Goal: Transaction & Acquisition: Purchase product/service

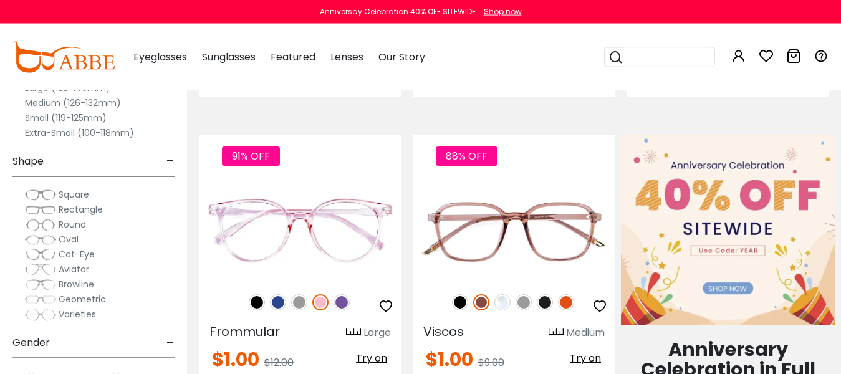
scroll to position [573, 0]
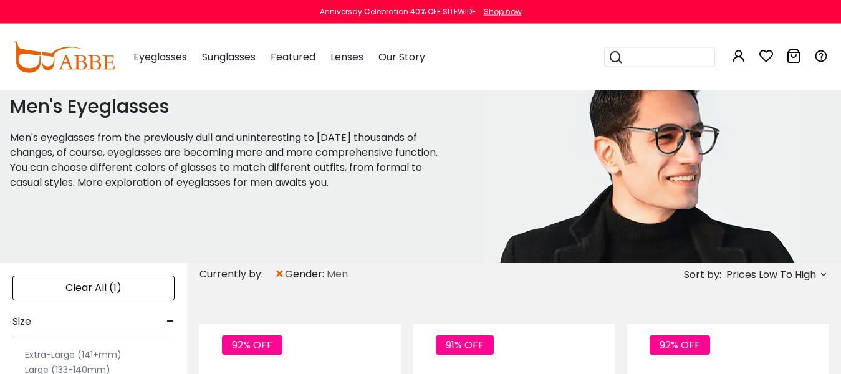
drag, startPoint x: 847, startPoint y: 6, endPoint x: 824, endPoint y: 25, distance: 29.7
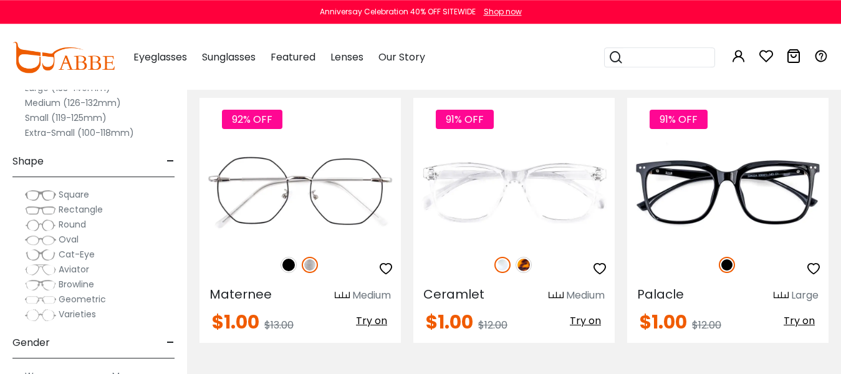
scroll to position [3456, 0]
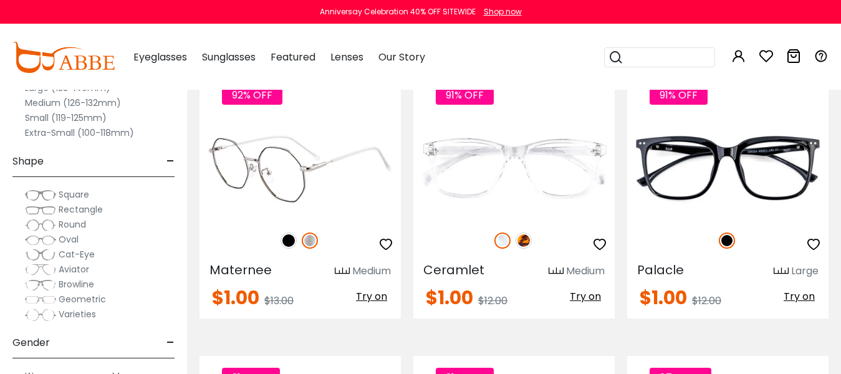
click at [291, 176] on img at bounding box center [300, 168] width 201 height 101
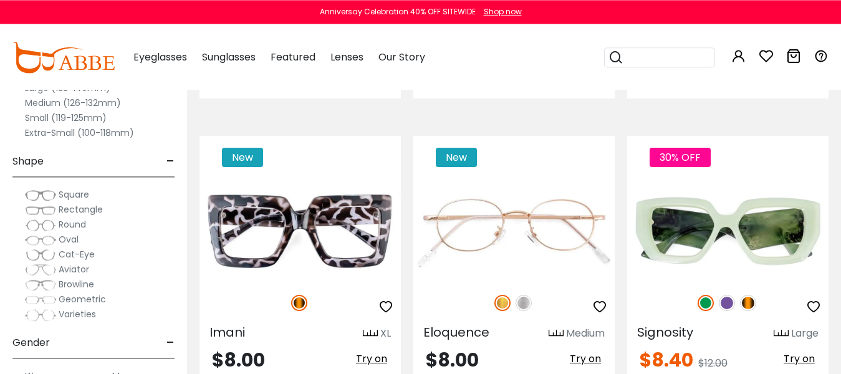
scroll to position [5683, 0]
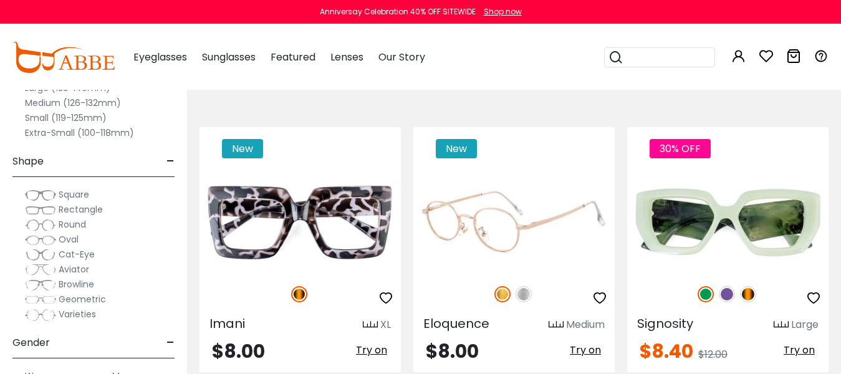
click at [524, 286] on img at bounding box center [524, 294] width 16 height 16
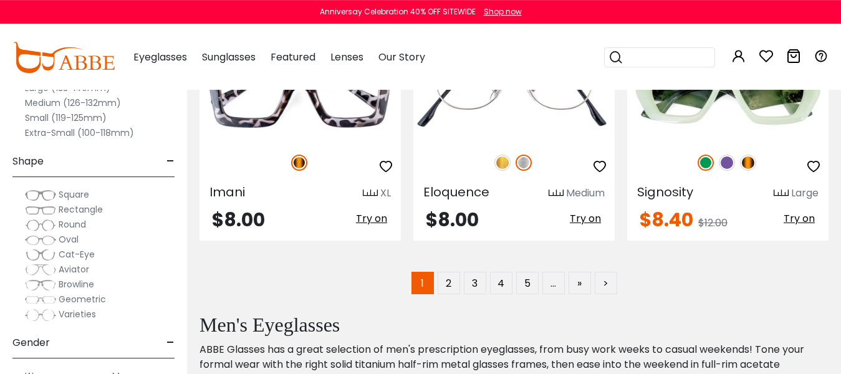
scroll to position [5852, 0]
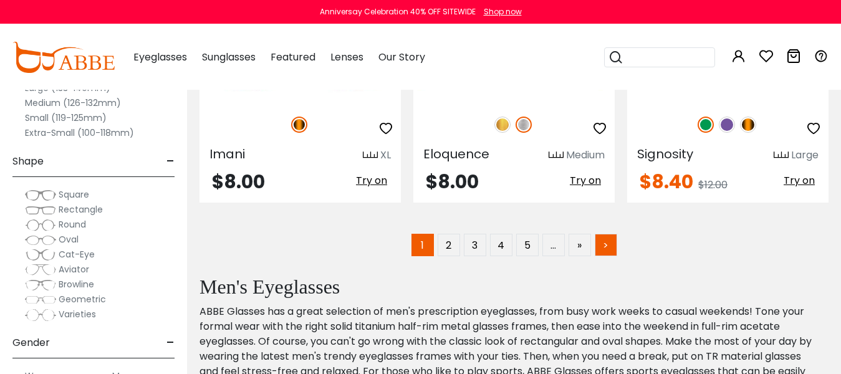
click at [606, 234] on link ">" at bounding box center [606, 245] width 22 height 22
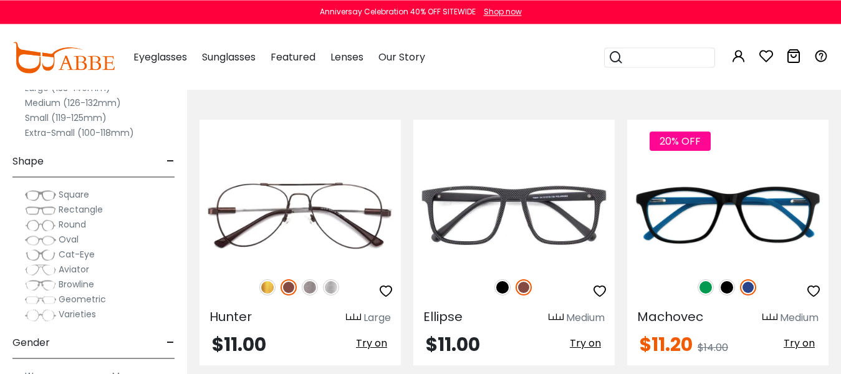
scroll to position [1707, 0]
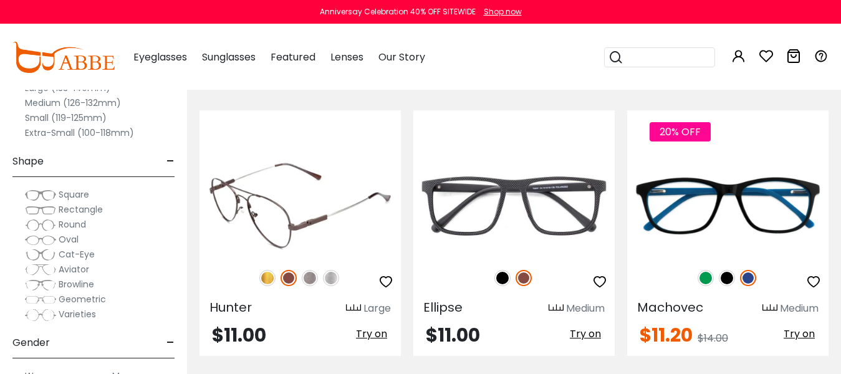
click at [324, 183] on img at bounding box center [300, 205] width 201 height 101
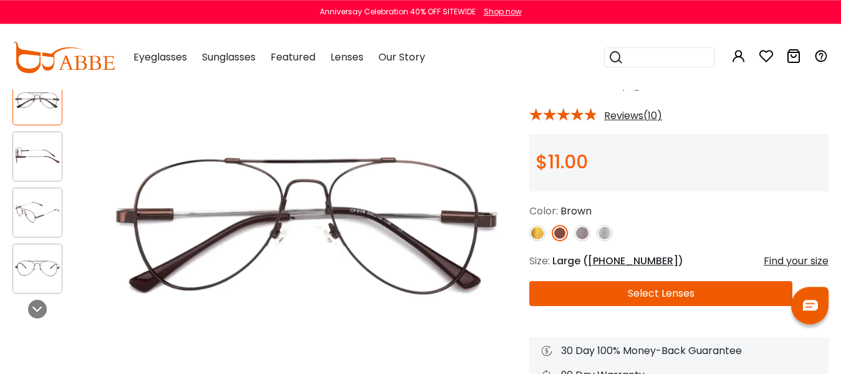
scroll to position [64, 0]
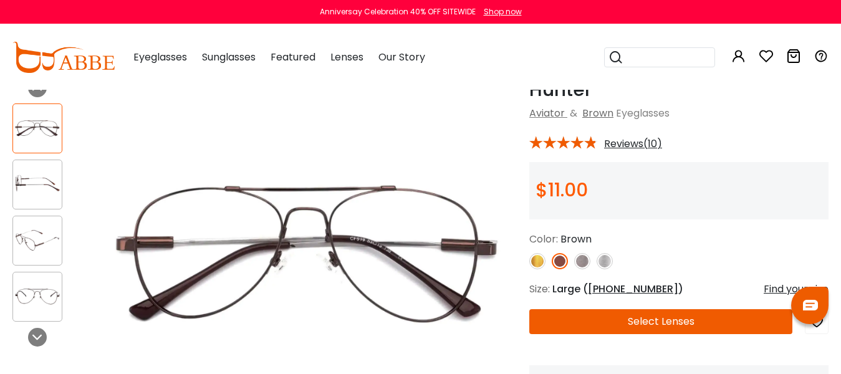
click at [533, 263] on img at bounding box center [537, 261] width 16 height 16
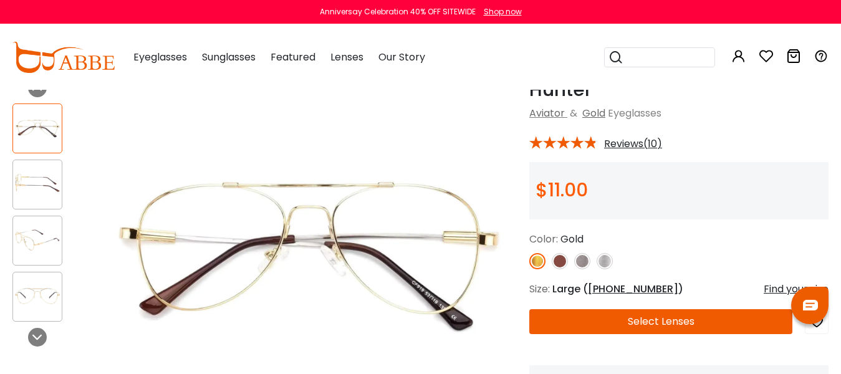
click at [584, 255] on img at bounding box center [582, 261] width 16 height 16
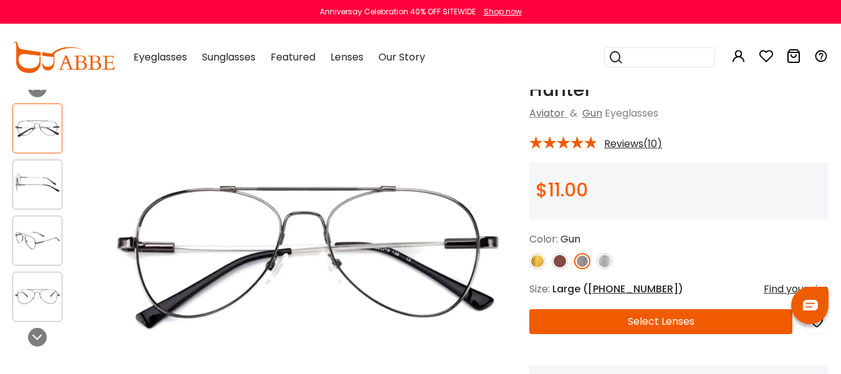
click at [608, 262] on img at bounding box center [605, 261] width 16 height 16
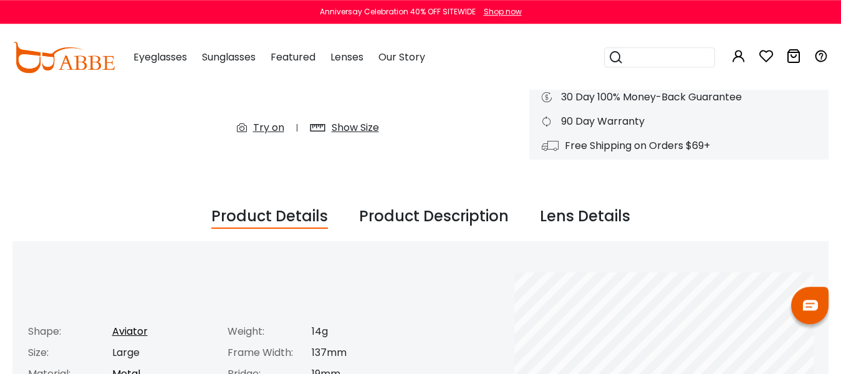
scroll to position [350, 0]
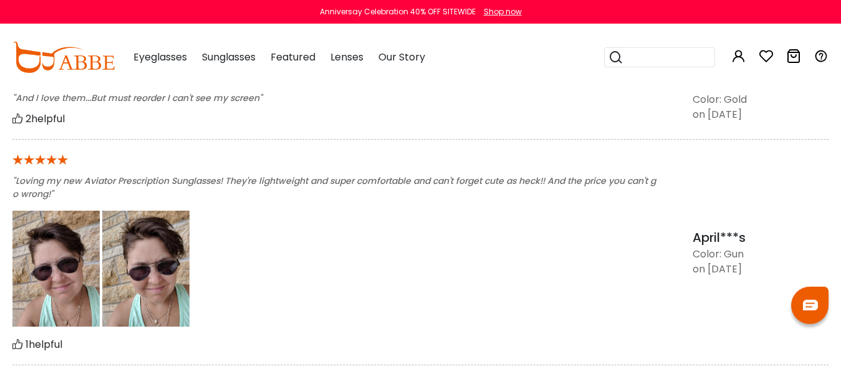
drag, startPoint x: 848, startPoint y: 370, endPoint x: 842, endPoint y: 367, distance: 6.4
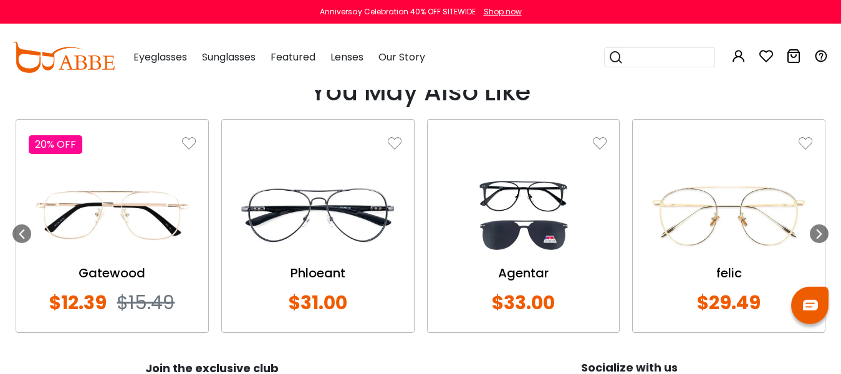
scroll to position [1474, 0]
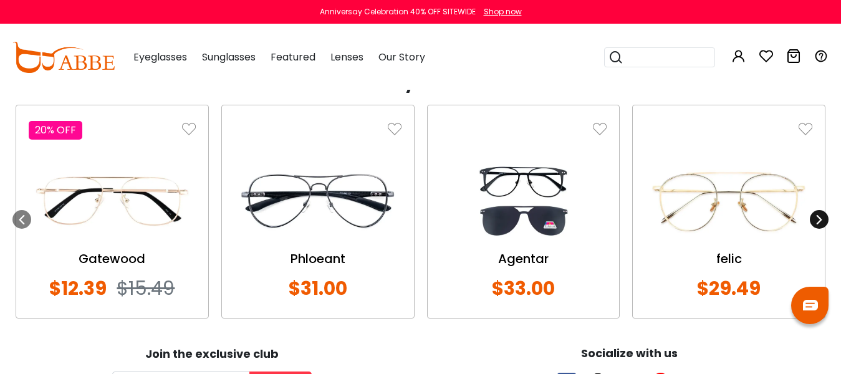
click at [821, 219] on icon at bounding box center [819, 220] width 10 height 10
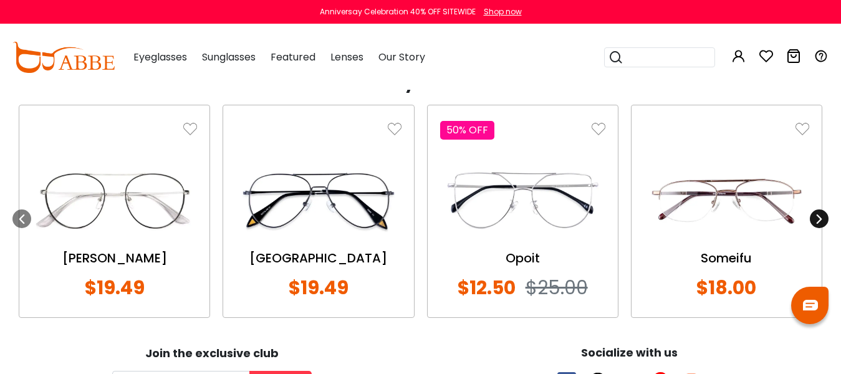
click at [821, 219] on icon at bounding box center [819, 219] width 10 height 10
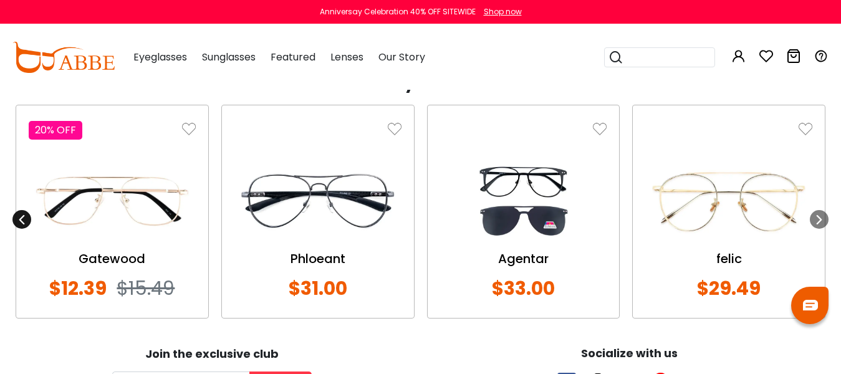
click at [22, 215] on icon at bounding box center [22, 220] width 10 height 10
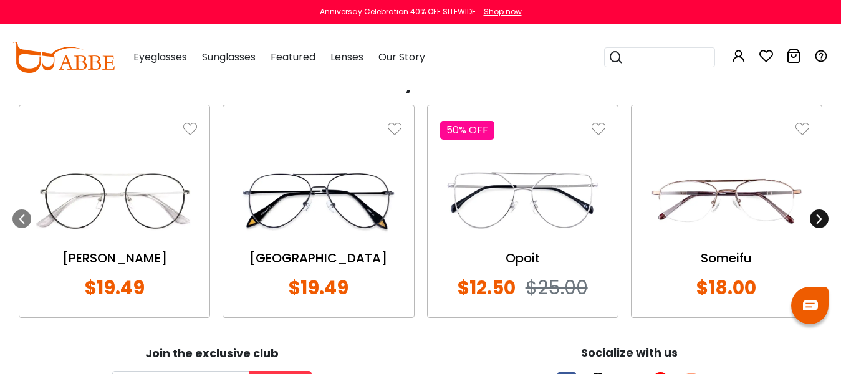
click at [814, 210] on div "Next" at bounding box center [819, 219] width 19 height 228
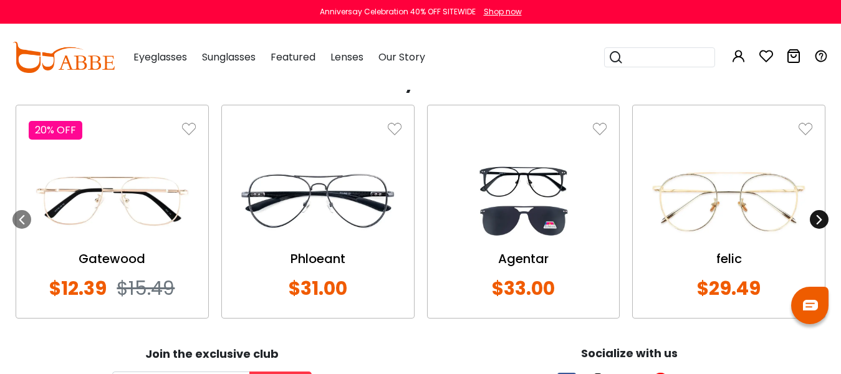
click at [818, 220] on icon at bounding box center [819, 220] width 10 height 10
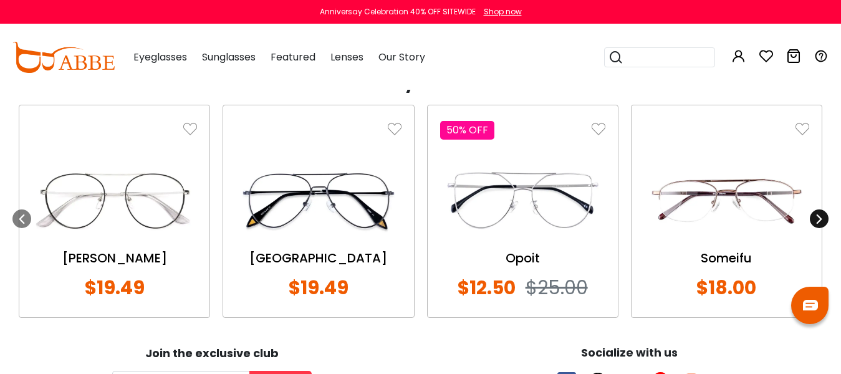
click at [819, 217] on icon at bounding box center [819, 219] width 10 height 10
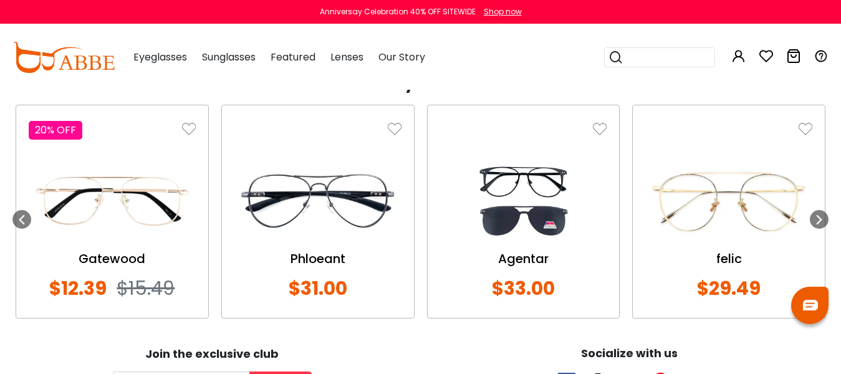
click at [133, 210] on img at bounding box center [112, 202] width 167 height 84
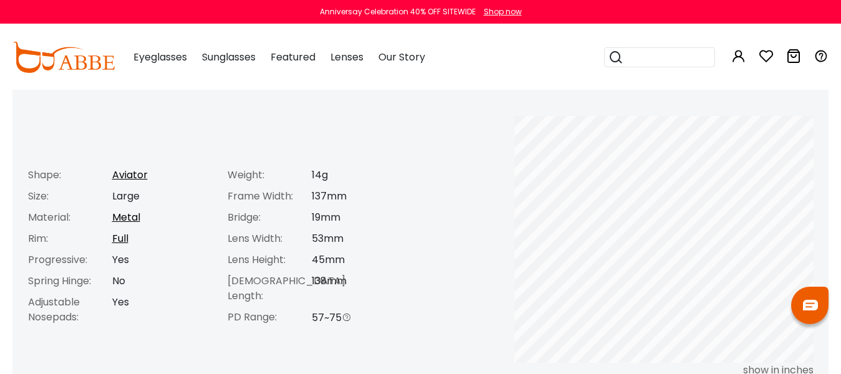
scroll to position [509, 0]
